Goal: Connect with others: Connect with others

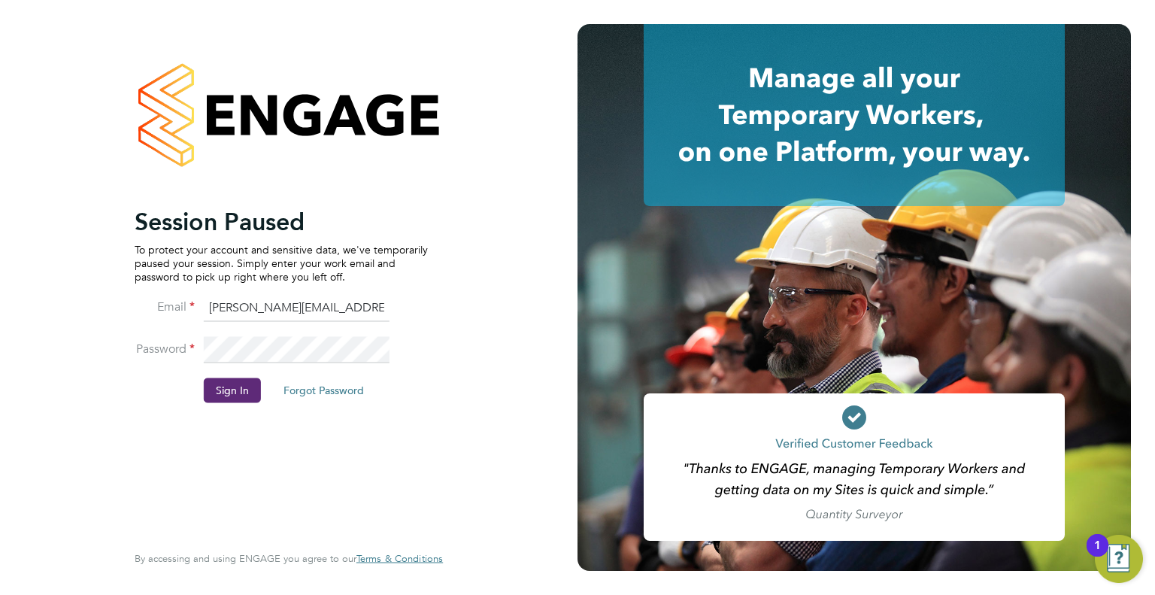
click at [262, 386] on li "Sign In Forgot Password" at bounding box center [281, 397] width 293 height 39
click at [241, 387] on button "Sign In" at bounding box center [232, 390] width 57 height 24
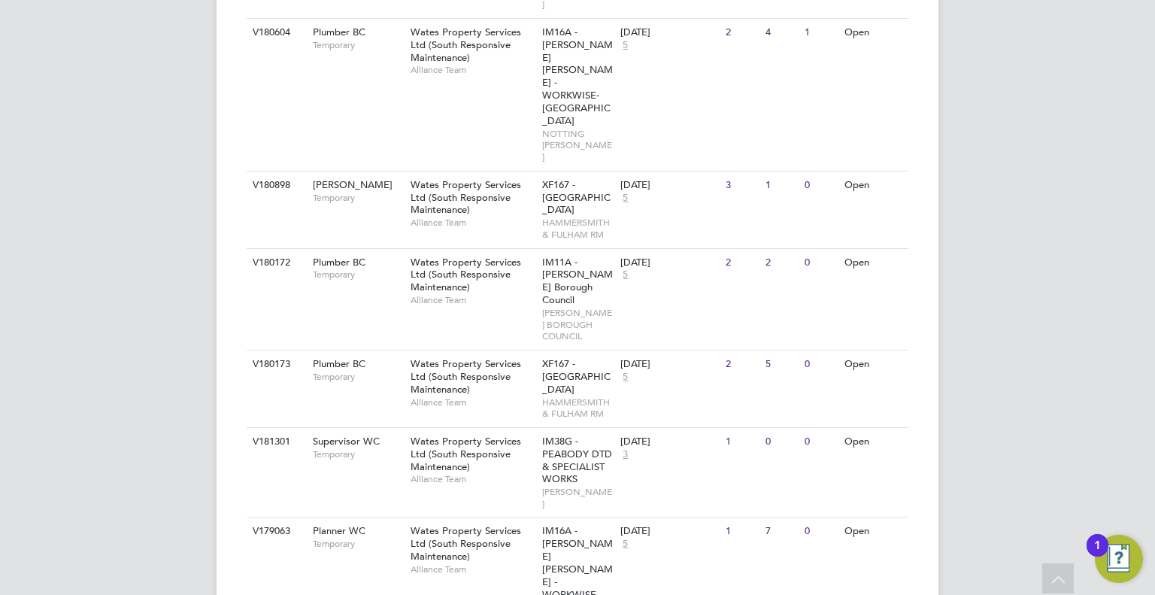
scroll to position [914, 0]
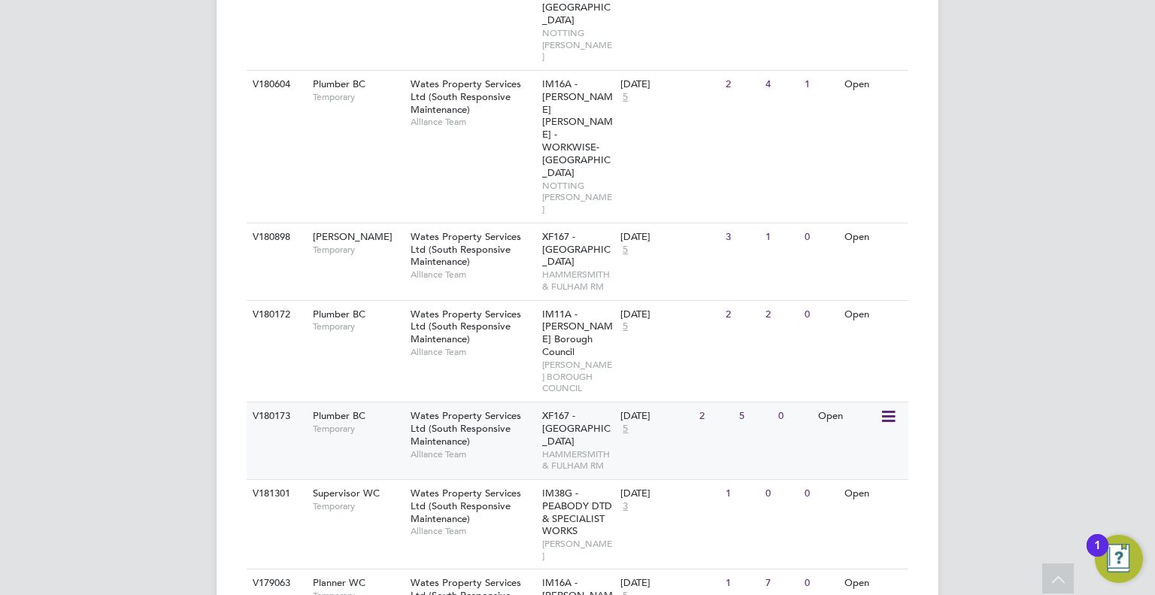
click at [489, 409] on span "Wates Property Services Ltd (South Responsive Maintenance)" at bounding box center [466, 428] width 111 height 38
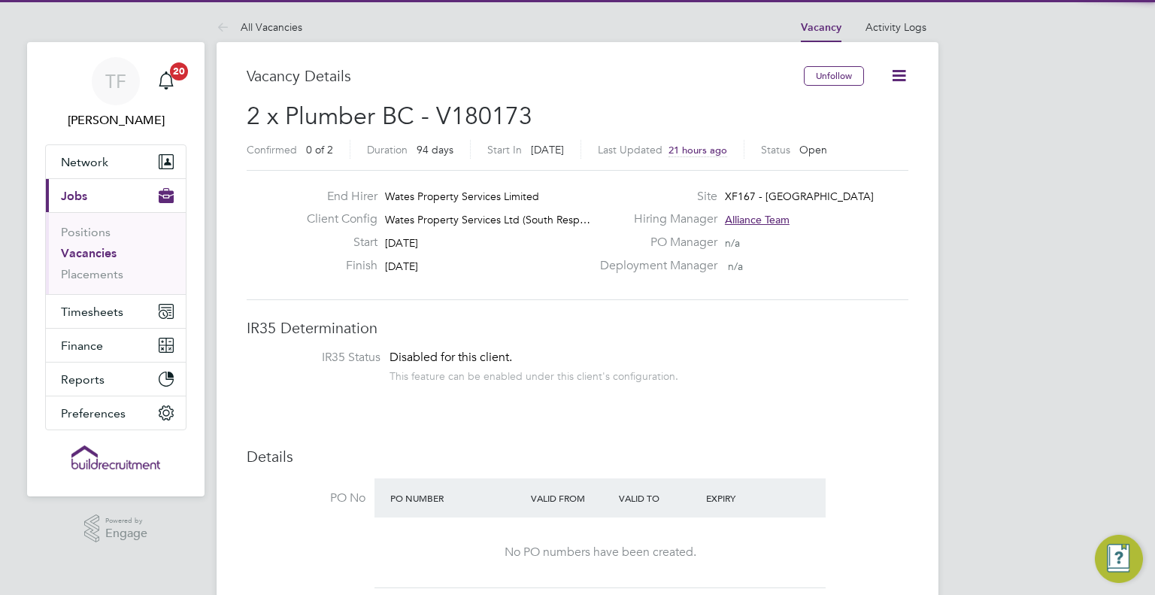
click at [890, 77] on icon at bounding box center [899, 75] width 19 height 19
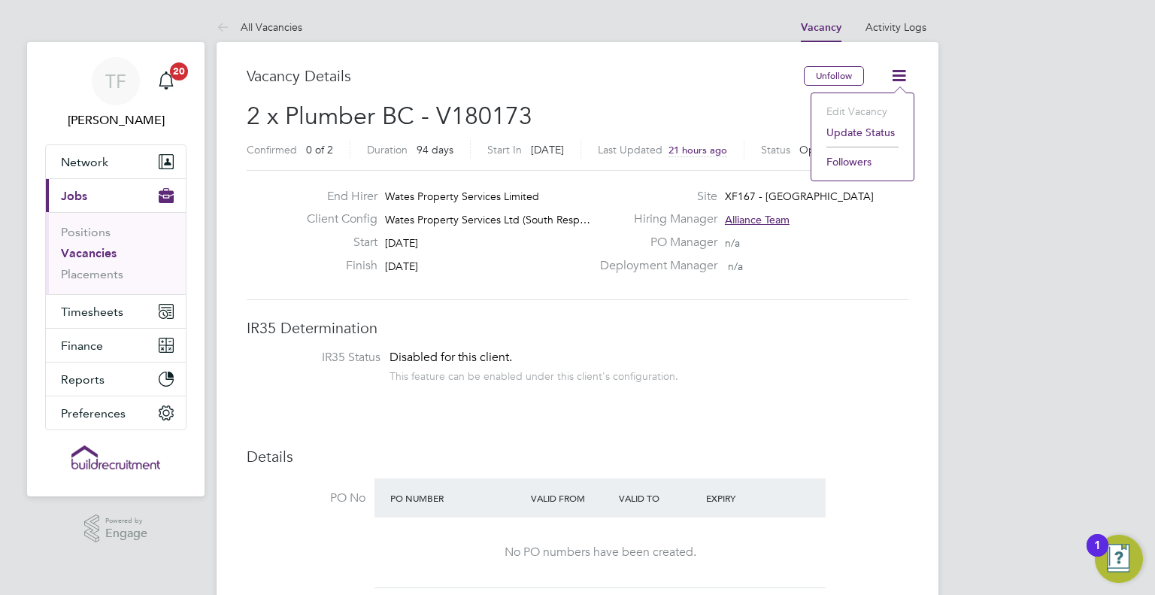
click at [852, 164] on li "Followers" at bounding box center [862, 161] width 87 height 21
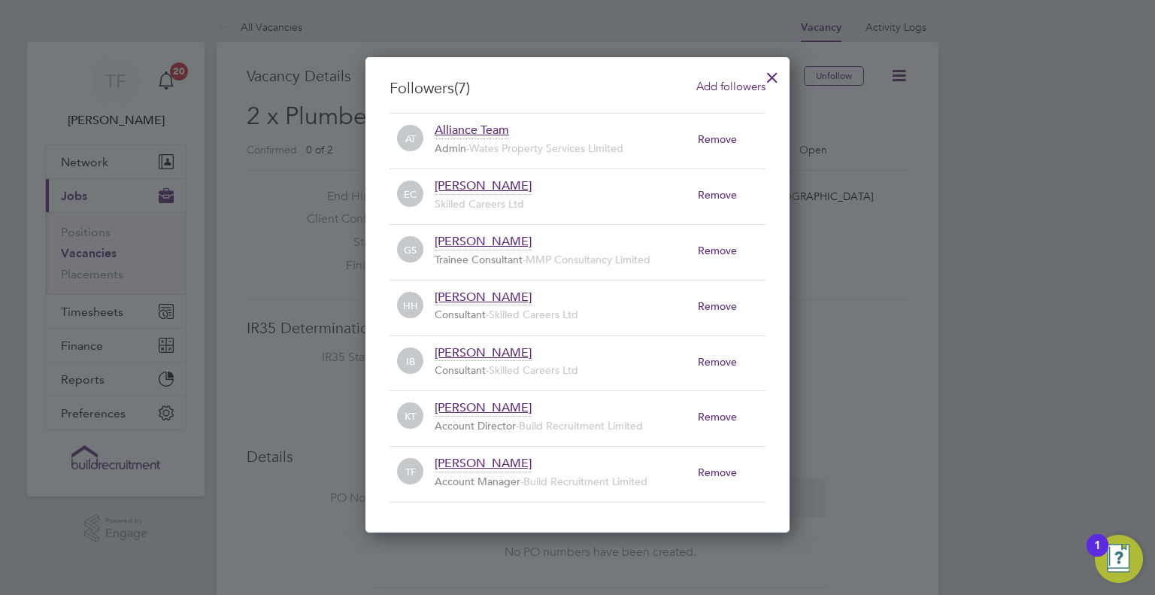
click at [721, 85] on span "Add followers" at bounding box center [730, 86] width 69 height 14
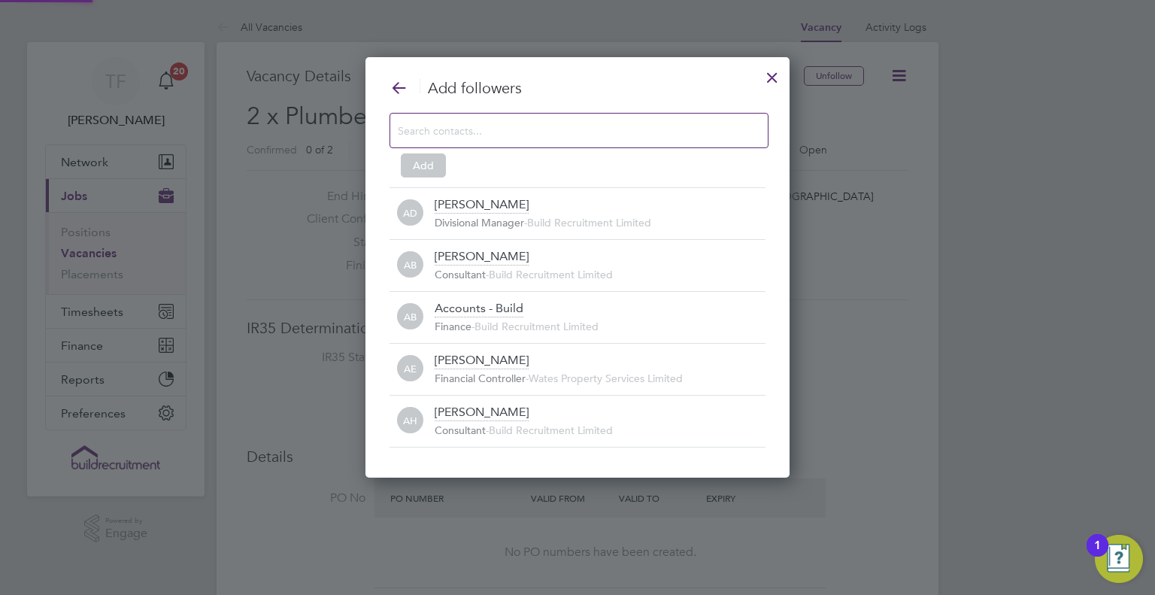
click at [512, 132] on input at bounding box center [567, 130] width 338 height 20
type input "tom"
click at [772, 77] on div at bounding box center [772, 73] width 27 height 27
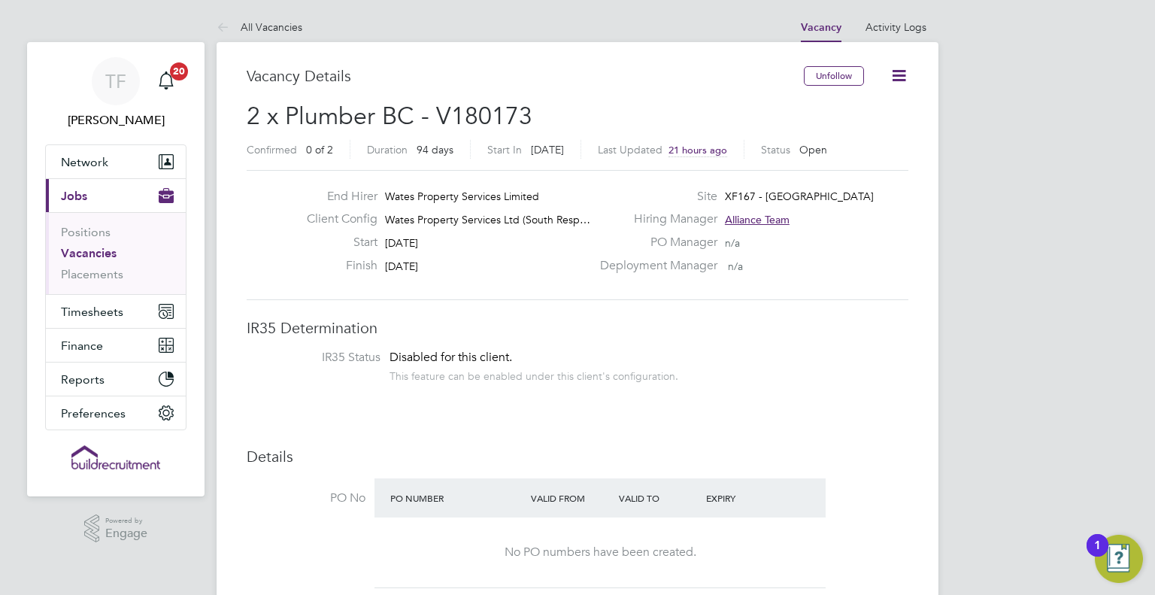
click at [899, 77] on icon at bounding box center [899, 75] width 19 height 19
click at [852, 160] on li "Followers" at bounding box center [862, 161] width 87 height 21
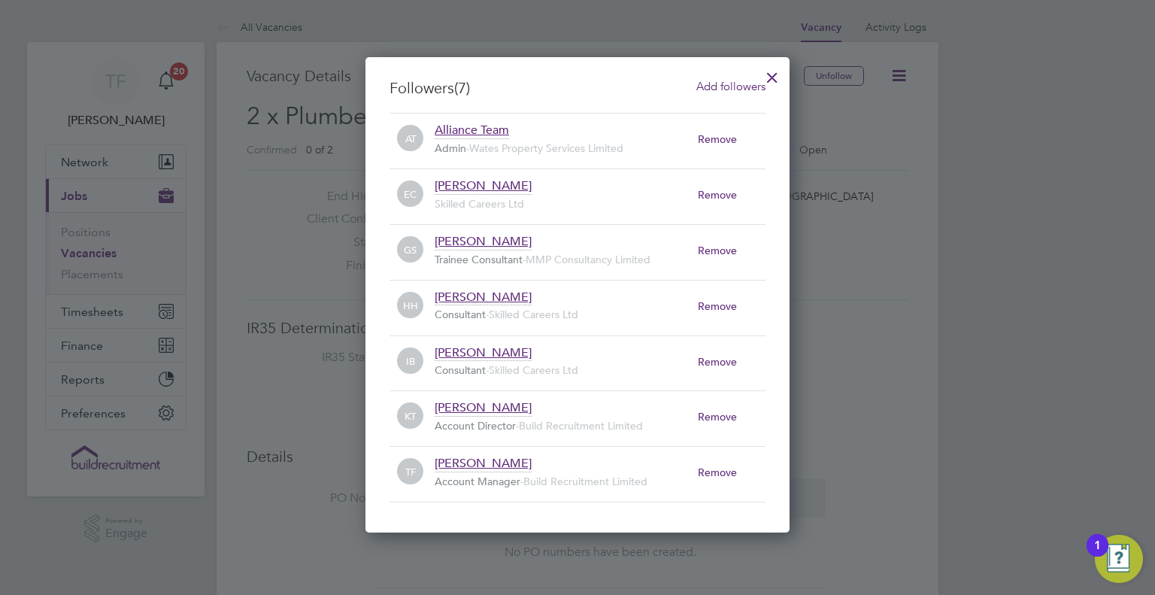
click at [708, 92] on span "Add followers" at bounding box center [730, 86] width 69 height 14
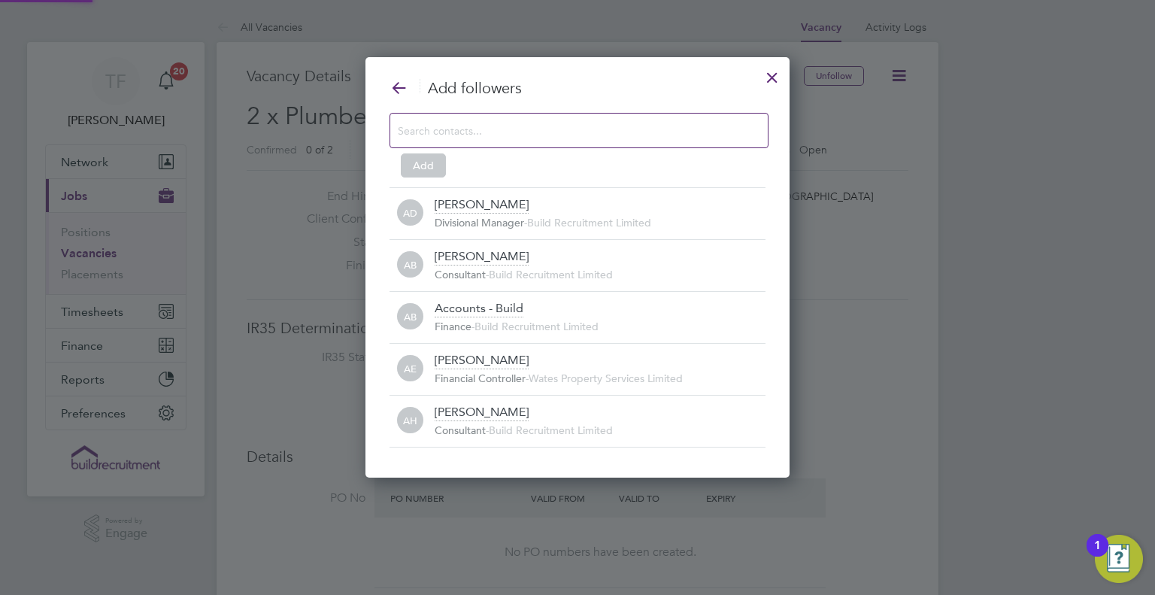
click at [520, 129] on input at bounding box center [567, 130] width 338 height 20
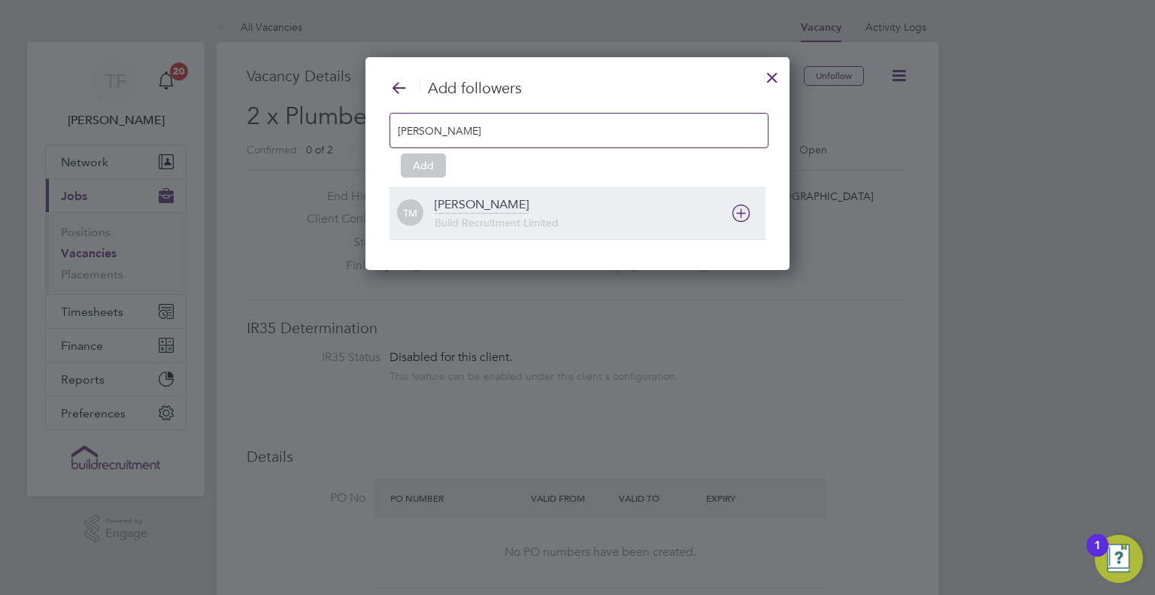
type input "Tom Mo"
drag, startPoint x: 711, startPoint y: 207, endPoint x: 735, endPoint y: 218, distance: 27.3
click at [711, 207] on div "Tom Morgan Build Recruitment Limited" at bounding box center [600, 213] width 331 height 33
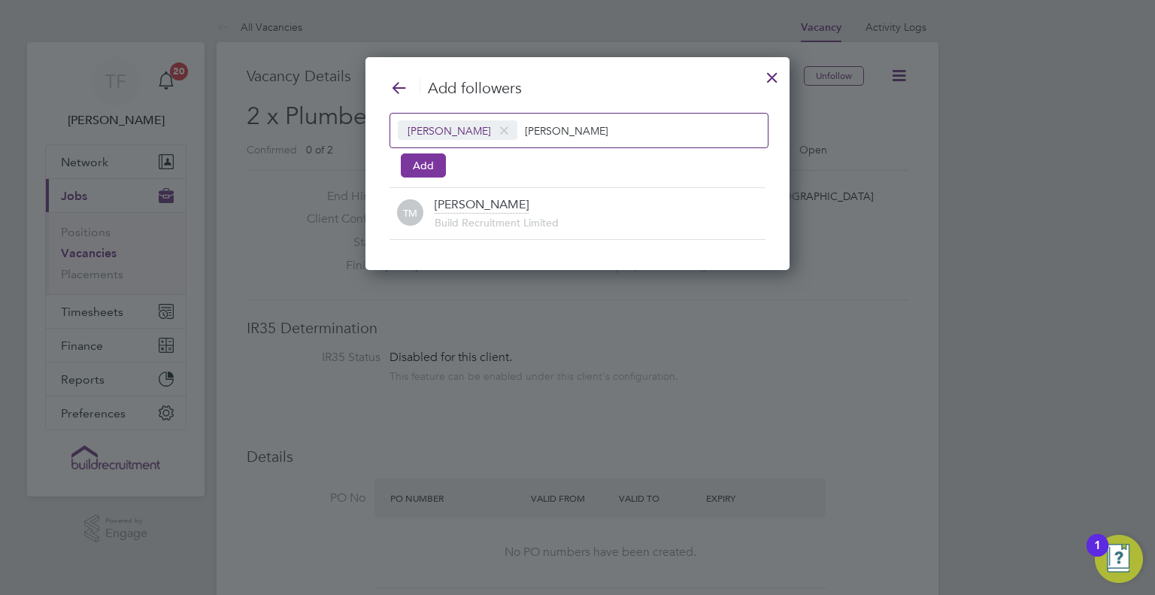
click at [415, 166] on button "Add" at bounding box center [423, 165] width 45 height 24
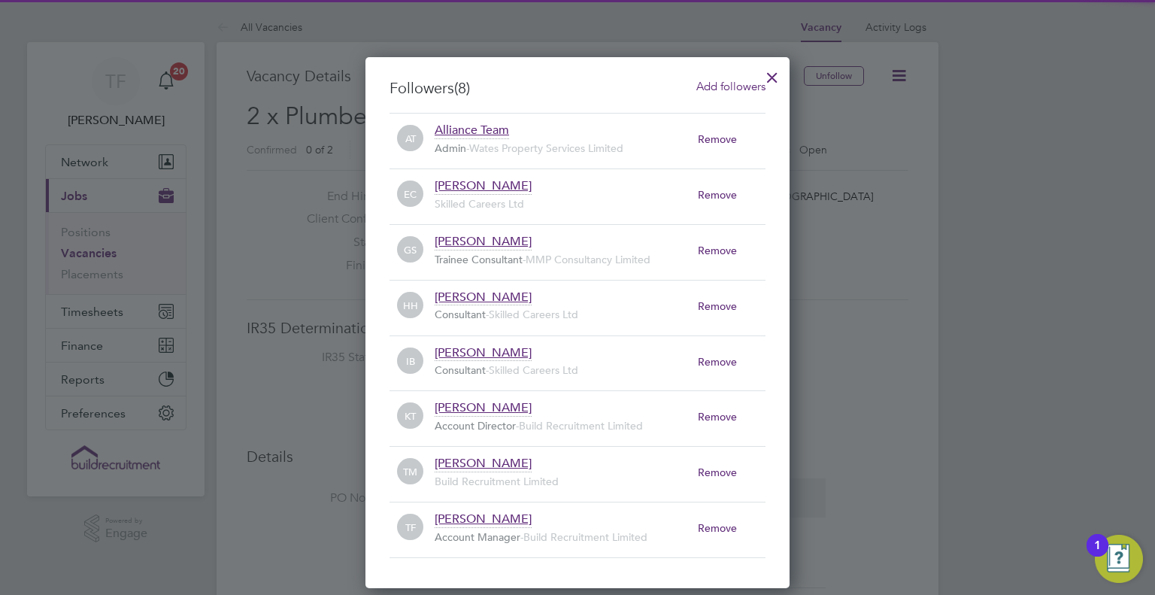
click at [779, 74] on div at bounding box center [772, 73] width 27 height 27
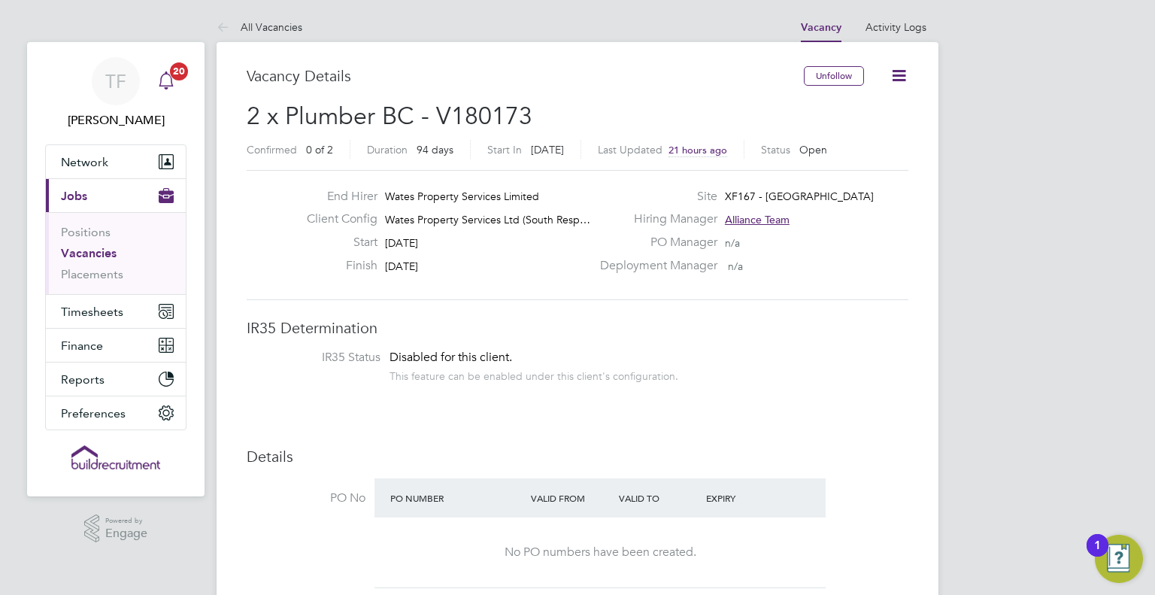
click at [173, 84] on icon "Main navigation" at bounding box center [166, 80] width 18 height 18
